Goal: Transaction & Acquisition: Subscribe to service/newsletter

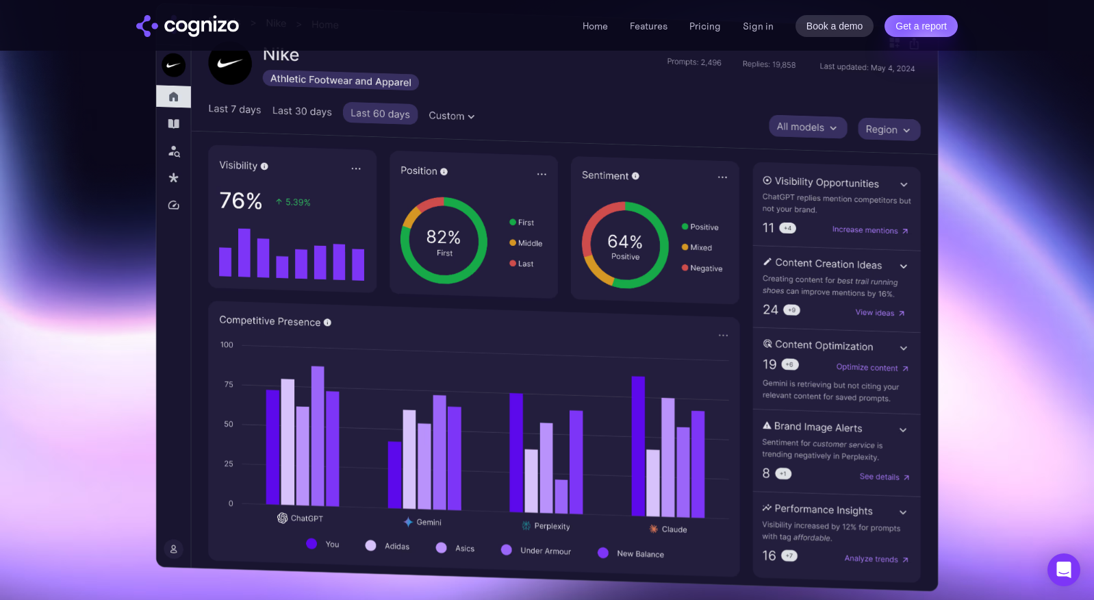
scroll to position [336, 0]
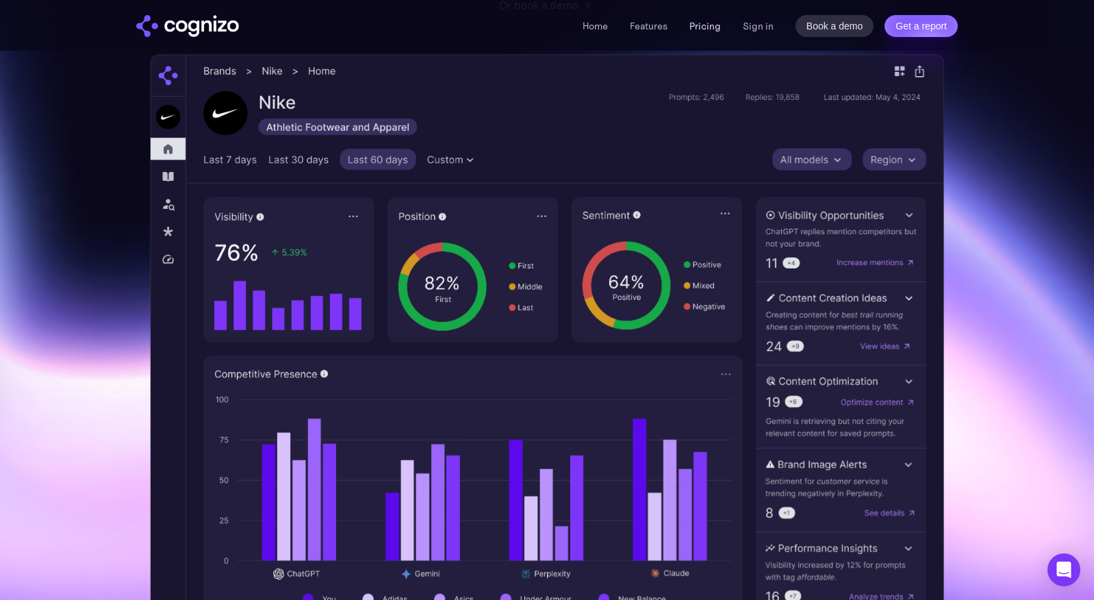
click at [702, 27] on link "Pricing" at bounding box center [704, 26] width 31 height 12
